Goal: Information Seeking & Learning: Learn about a topic

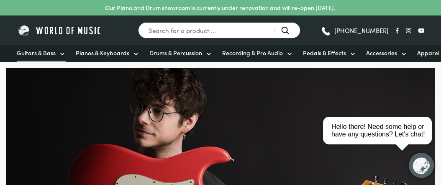
click at [47, 54] on span "Guitars & Bass" at bounding box center [36, 53] width 39 height 9
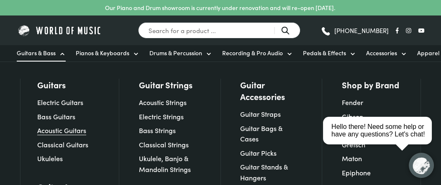
click at [49, 133] on link "Acoustic Guitars" at bounding box center [61, 130] width 49 height 9
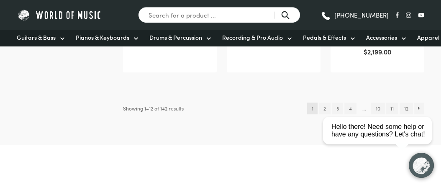
scroll to position [917, 0]
click at [324, 93] on html "close Hello there! Need some help or have any questions? Let's chat!" at bounding box center [380, 93] width 121 height 0
click at [321, 93] on html "close Hello there! Need some help or have any questions? Let's chat!" at bounding box center [380, 93] width 121 height 0
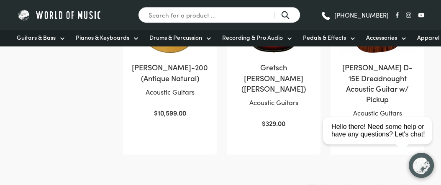
scroll to position [836, 0]
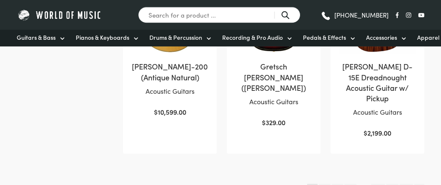
click at [324, 93] on html "close Hi there, how can I help you today?" at bounding box center [380, 93] width 121 height 0
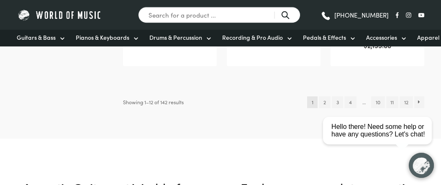
scroll to position [938, 0]
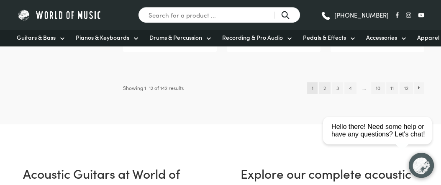
click at [322, 82] on link "2" at bounding box center [324, 88] width 11 height 12
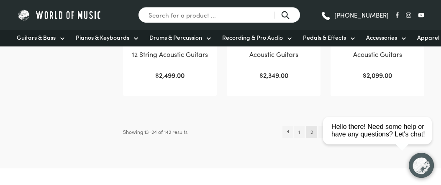
scroll to position [853, 0]
click at [411, 170] on img "button" at bounding box center [421, 165] width 25 height 25
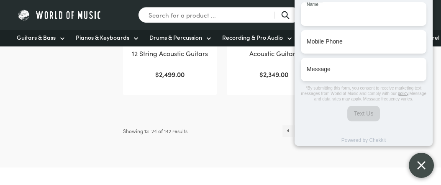
click at [348, 159] on div "Hello there! Need some help? Let's chat! Name Name Mobile Phone Mobile Phone Me…" at bounding box center [364, 54] width 138 height 246
click at [418, 156] on button "button" at bounding box center [421, 165] width 25 height 25
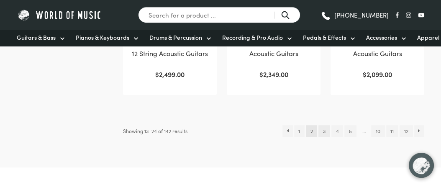
click at [323, 133] on link "3" at bounding box center [323, 131] width 11 height 12
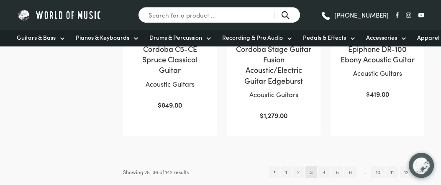
scroll to position [898, 0]
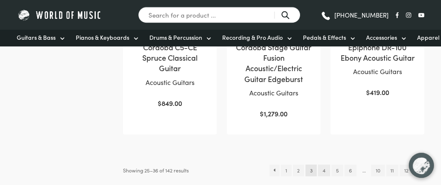
click at [321, 164] on link "4" at bounding box center [324, 170] width 12 height 12
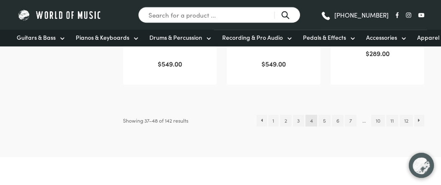
scroll to position [917, 0]
click at [322, 120] on link "5" at bounding box center [324, 119] width 12 height 12
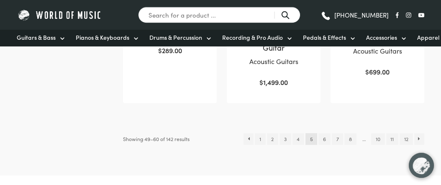
scroll to position [910, 0]
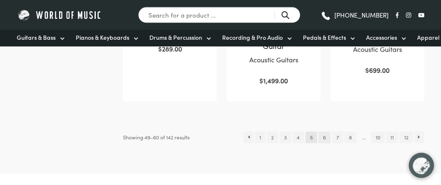
click at [323, 138] on link "6" at bounding box center [324, 137] width 12 height 12
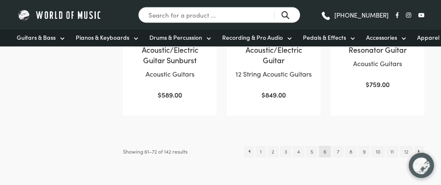
scroll to position [896, 0]
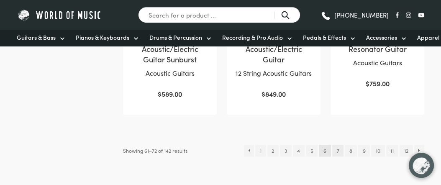
click at [336, 151] on link "7" at bounding box center [337, 151] width 11 height 12
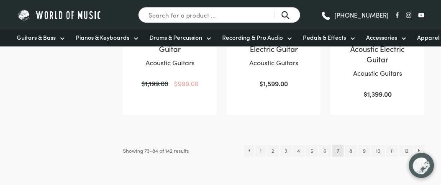
scroll to position [898, 0]
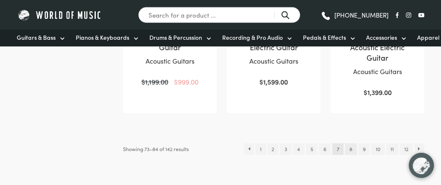
click at [348, 143] on link "8" at bounding box center [351, 149] width 12 height 12
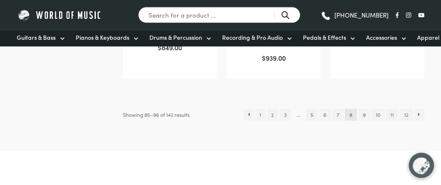
scroll to position [925, 0]
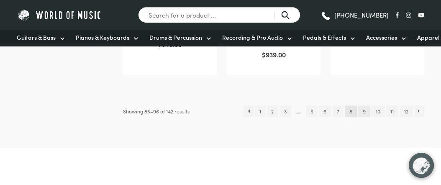
click at [364, 105] on link "9" at bounding box center [364, 111] width 12 height 12
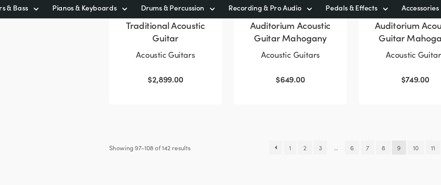
scroll to position [841, 0]
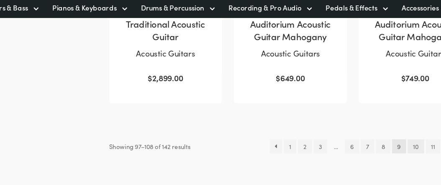
click at [379, 152] on link "10" at bounding box center [377, 153] width 13 height 12
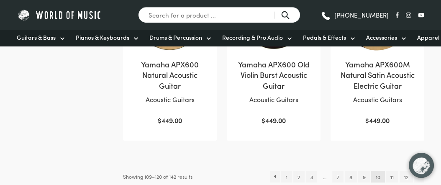
scroll to position [840, 0]
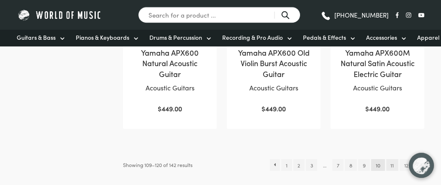
click at [392, 162] on link "11" at bounding box center [392, 165] width 12 height 12
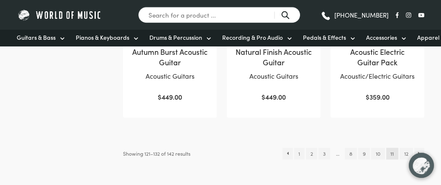
scroll to position [862, 0]
click at [403, 147] on html "close Hello there! Need some help or have any questions? Let's chat!" at bounding box center [422, 147] width 38 height 0
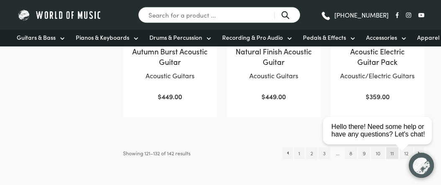
click at [405, 93] on html "close Hello there! Need some help or have any questions? Let's chat!" at bounding box center [380, 93] width 121 height 0
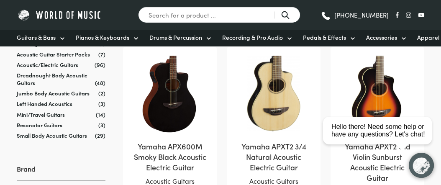
scroll to position [106, 0]
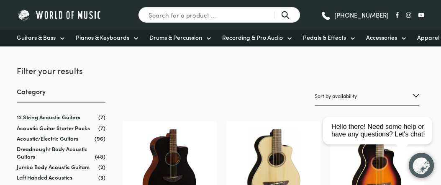
click at [70, 117] on link "12 String Acoustic Guitars" at bounding box center [49, 117] width 64 height 8
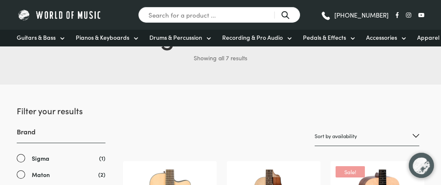
scroll to position [72, 0]
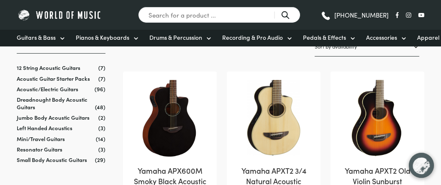
scroll to position [155, 0]
click at [60, 100] on link "Dreadnought Body Acoustic Guitars" at bounding box center [52, 102] width 71 height 15
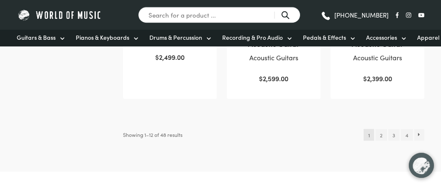
scroll to position [871, 0]
click at [382, 136] on link "2" at bounding box center [380, 134] width 11 height 12
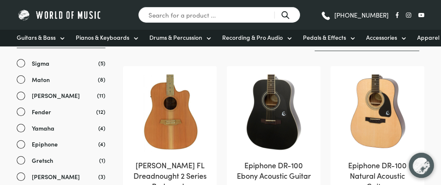
scroll to position [143, 0]
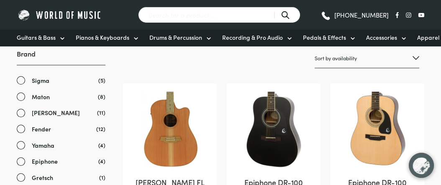
click at [160, 15] on input "Search for a product ..." at bounding box center [219, 15] width 162 height 16
type input "[PERSON_NAME]"
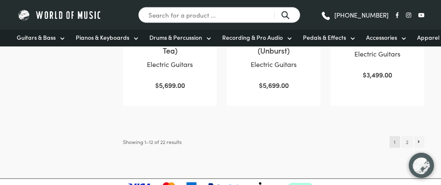
scroll to position [920, 0]
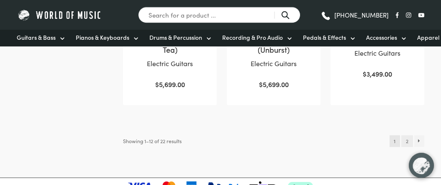
click at [403, 135] on link "2" at bounding box center [406, 141] width 11 height 12
